Goal: Navigation & Orientation: Find specific page/section

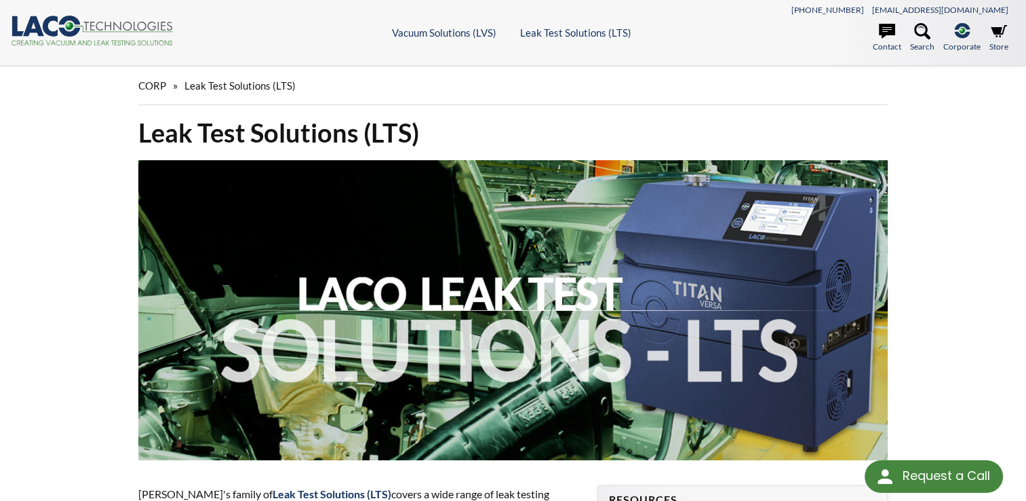
click at [156, 90] on span "CORP" at bounding box center [152, 85] width 28 height 12
click at [62, 25] on icon ".cls-1{fill:#193661;}.cls-2{fill:#58595b;}.cls-3{fill:url(#radial-gradient);}.c…" at bounding box center [92, 31] width 163 height 30
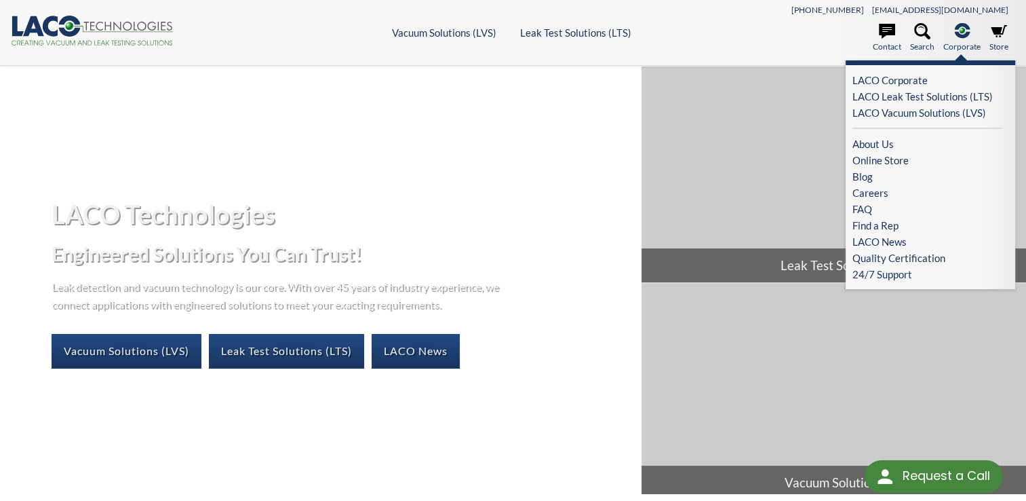
click at [958, 26] on icon at bounding box center [962, 30] width 16 height 15
click at [893, 145] on link "About Us" at bounding box center [927, 144] width 149 height 16
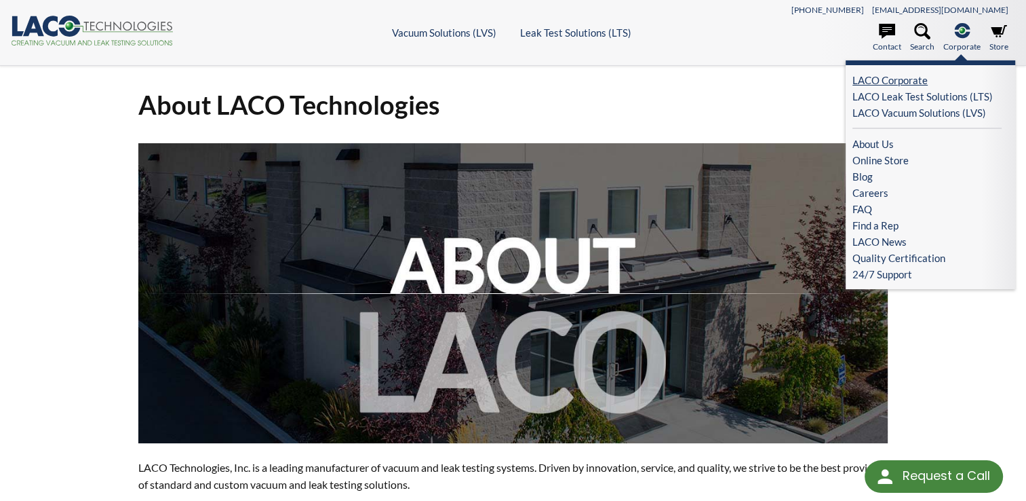
click at [890, 81] on link "LACO Corporate" at bounding box center [927, 80] width 149 height 16
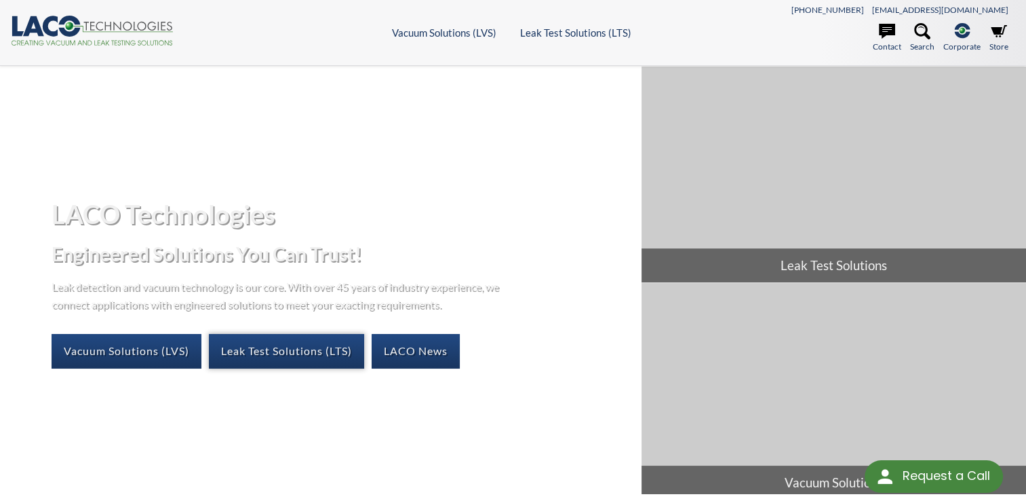
click at [286, 348] on link "Leak Test Solutions (LTS)" at bounding box center [286, 351] width 155 height 34
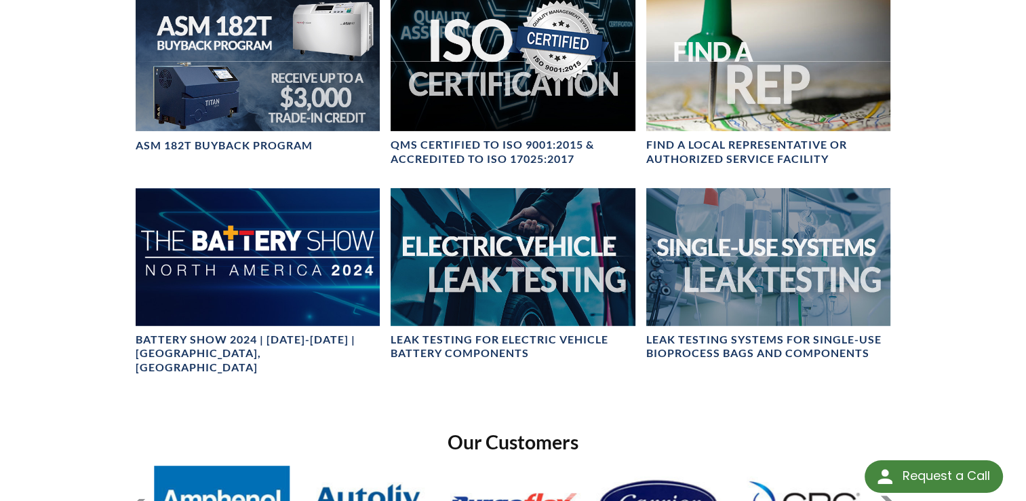
scroll to position [1005, 0]
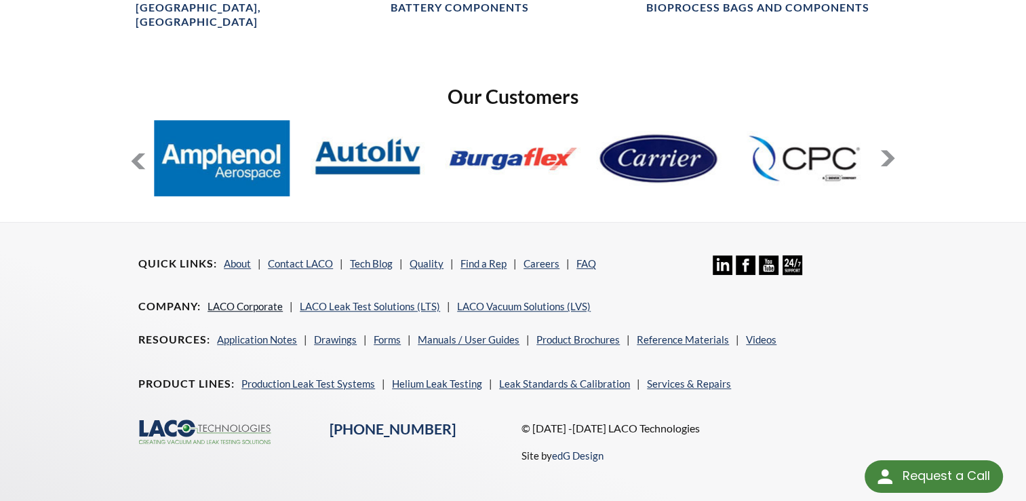
click at [255, 300] on link "LACO Corporate" at bounding box center [245, 306] width 75 height 12
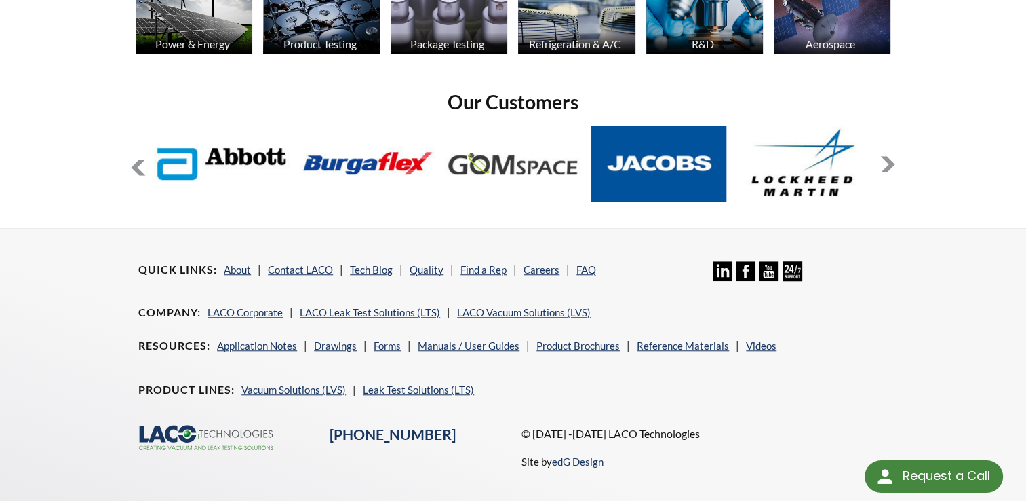
scroll to position [1110, 0]
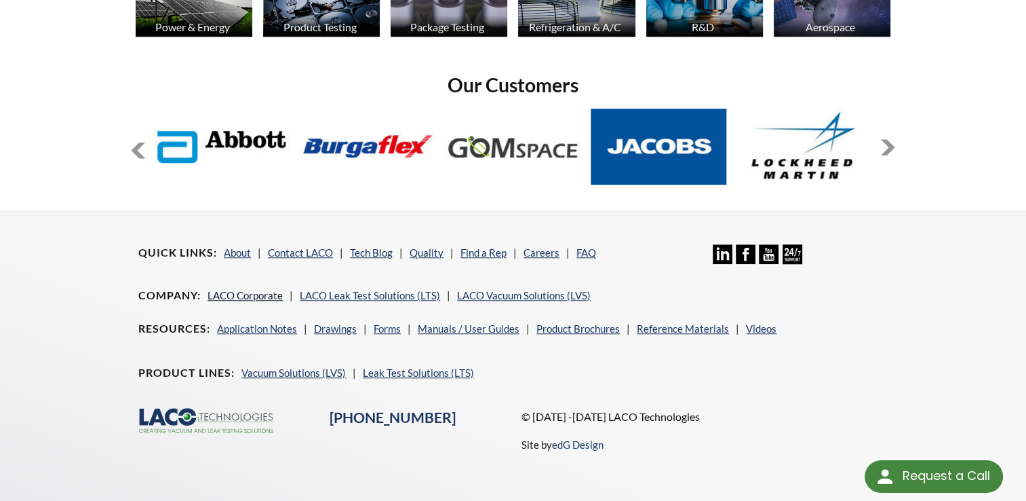
drag, startPoint x: 1031, startPoint y: 378, endPoint x: 252, endPoint y: 294, distance: 783.2
click at [252, 294] on link "LACO Corporate" at bounding box center [245, 295] width 75 height 12
